Goal: Browse casually

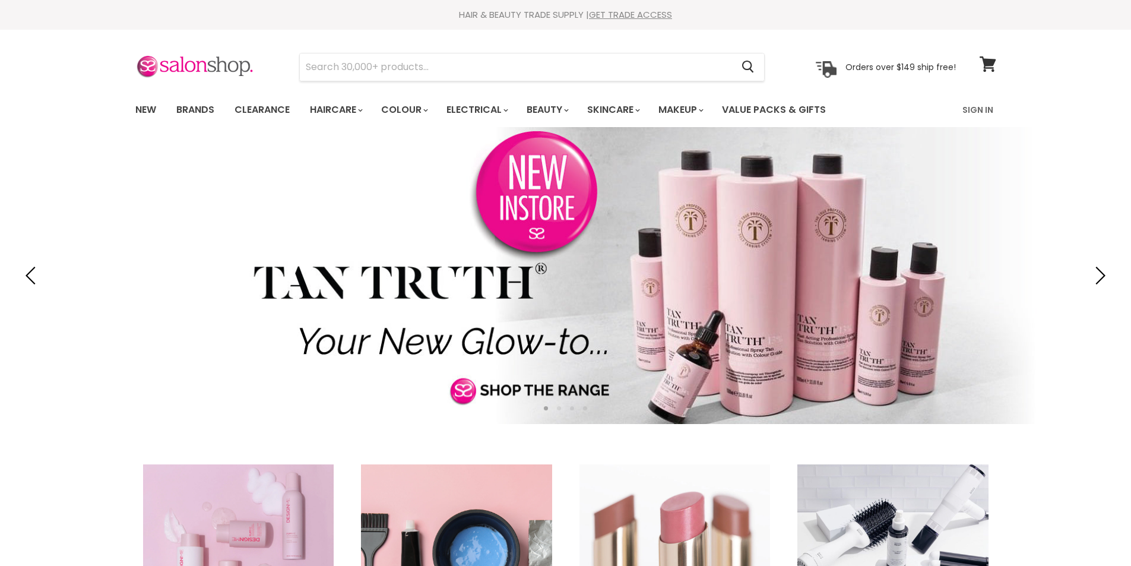
click at [137, 111] on link "New" at bounding box center [145, 109] width 39 height 25
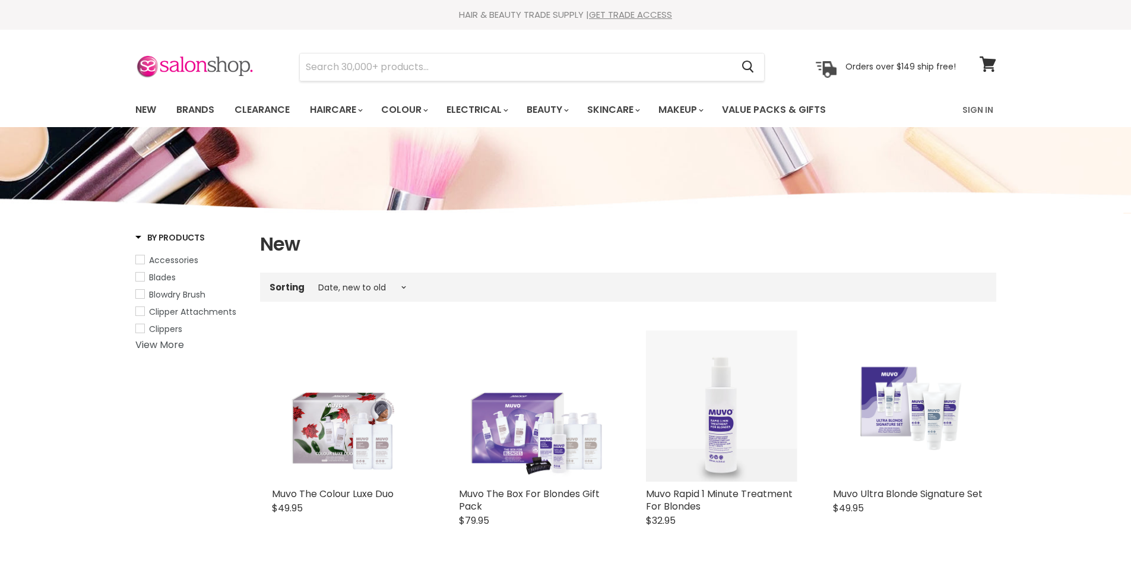
select select "created-descending"
